Goal: Task Accomplishment & Management: Use online tool/utility

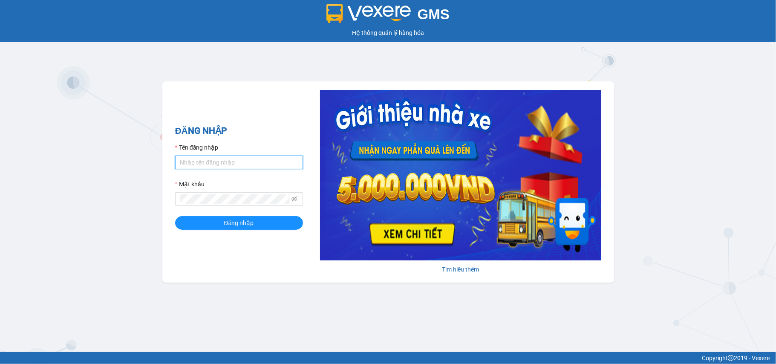
click at [239, 157] on input "Tên đăng nhập" at bounding box center [239, 163] width 128 height 14
type input "tuyetmai.minhquoc"
click at [175, 216] on button "Đăng nhập" at bounding box center [239, 223] width 128 height 14
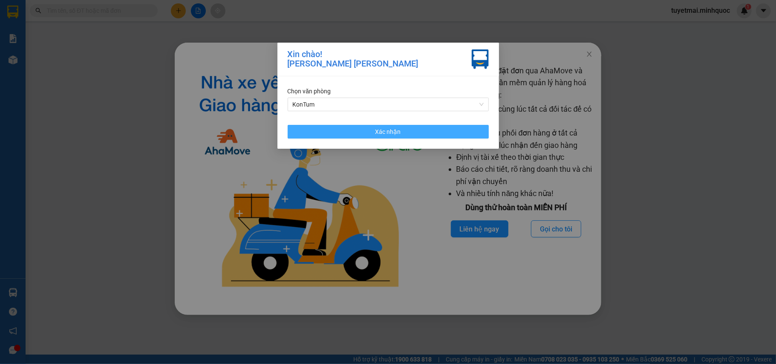
click at [418, 133] on button "Xác nhận" at bounding box center [388, 132] width 201 height 14
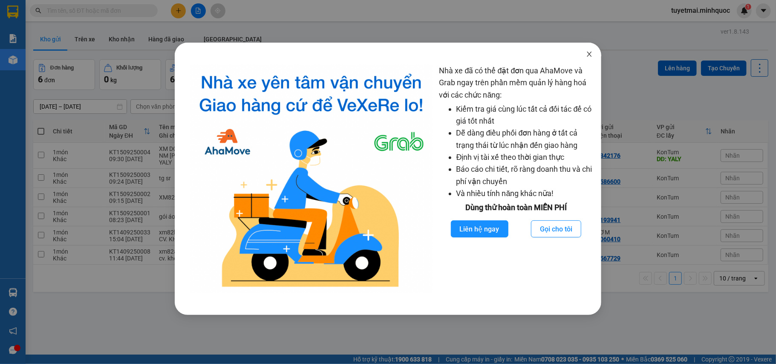
click at [590, 55] on icon "close" at bounding box center [589, 54] width 7 height 7
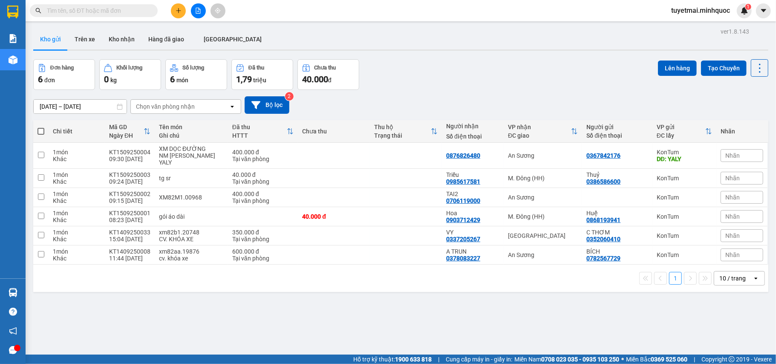
click at [144, 13] on input "text" at bounding box center [97, 10] width 101 height 9
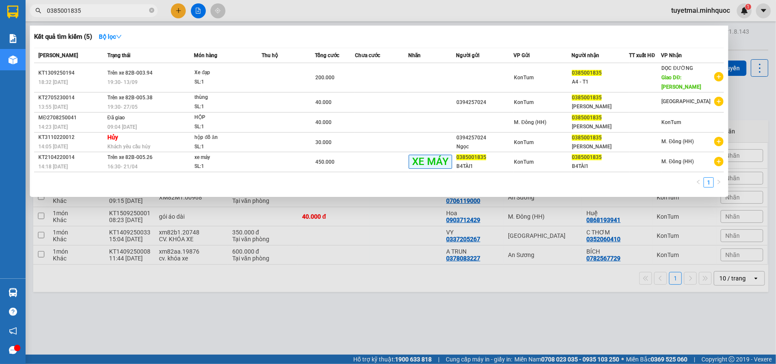
click at [103, 6] on input "0385001835" at bounding box center [97, 10] width 101 height 9
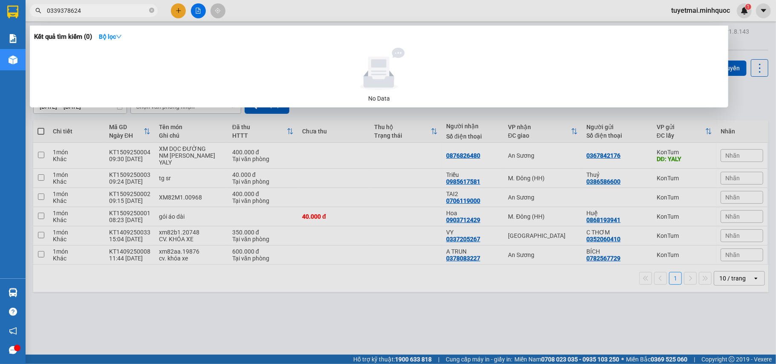
type input "0339378624"
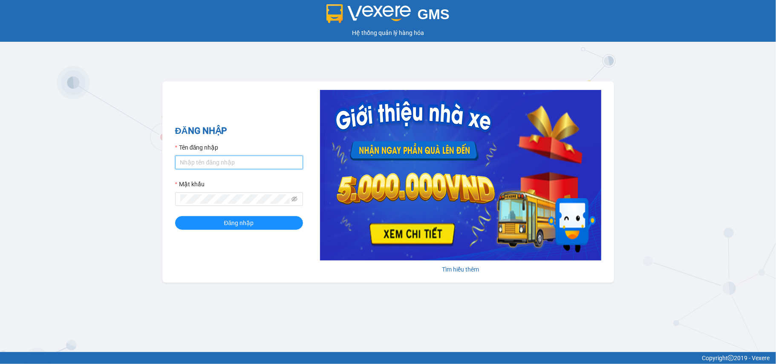
click at [215, 161] on input "Tên đăng nhập" at bounding box center [239, 163] width 128 height 14
type input "tuyetmai.minhquoc"
click at [175, 216] on button "Đăng nhập" at bounding box center [239, 223] width 128 height 14
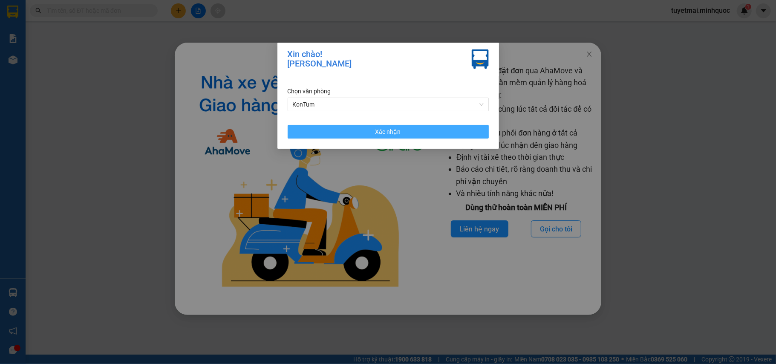
click at [333, 130] on button "Xác nhận" at bounding box center [388, 132] width 201 height 14
